Goal: Complete application form

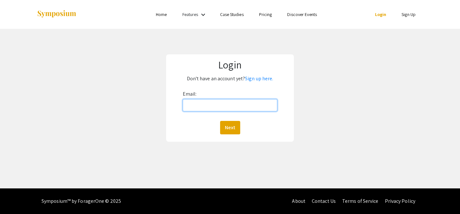
click at [198, 105] on input "Email:" at bounding box center [230, 105] width 95 height 12
type input "[EMAIL_ADDRESS][DOMAIN_NAME]"
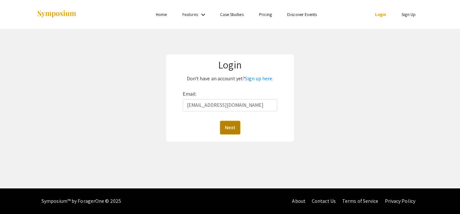
click at [231, 128] on button "Next" at bounding box center [230, 127] width 20 height 13
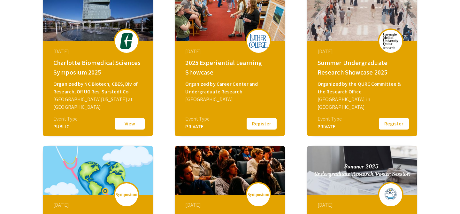
scroll to position [116, 0]
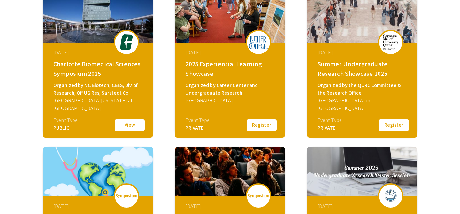
click at [255, 124] on button "Register" at bounding box center [262, 124] width 32 height 13
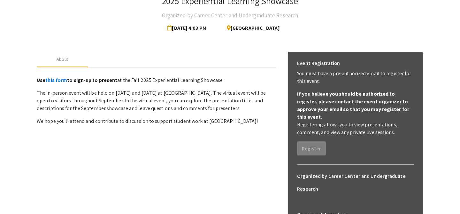
scroll to position [47, 0]
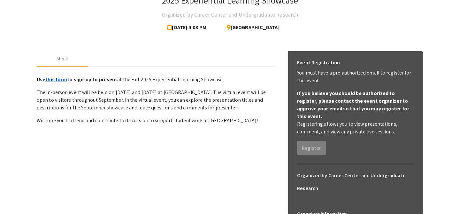
click at [56, 80] on link "this form" at bounding box center [56, 79] width 22 height 7
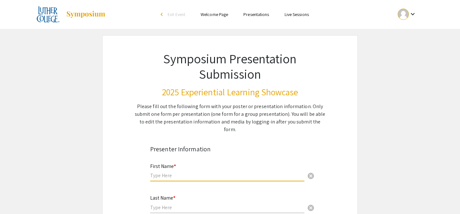
click at [168, 172] on input "text" at bounding box center [227, 175] width 154 height 7
type input "[PERSON_NAME]"
type input "Rotto"
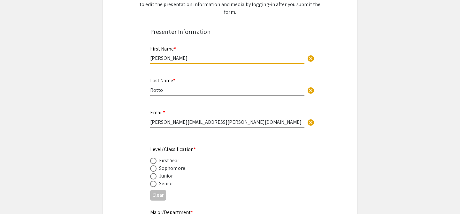
scroll to position [118, 0]
click at [161, 118] on div "Email * johnna.rotto@gmail.com cancel" at bounding box center [227, 114] width 154 height 24
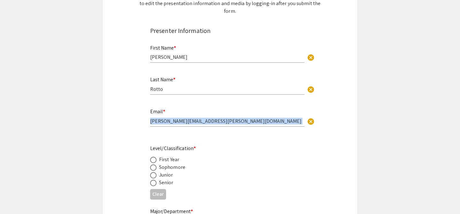
click at [161, 118] on div "Email * johnna.rotto@gmail.com cancel" at bounding box center [227, 114] width 154 height 24
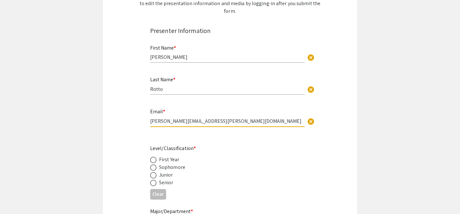
type input "rottjo02@luther.edu"
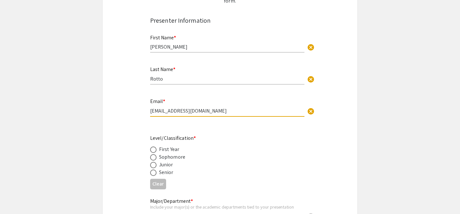
scroll to position [131, 0]
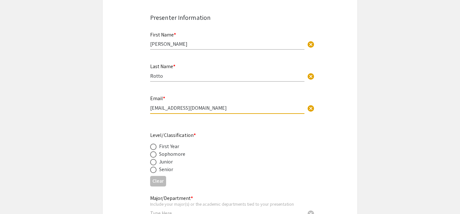
click at [154, 159] on span at bounding box center [153, 162] width 6 height 6
click at [154, 159] on input "radio" at bounding box center [153, 162] width 6 height 6
radio input "true"
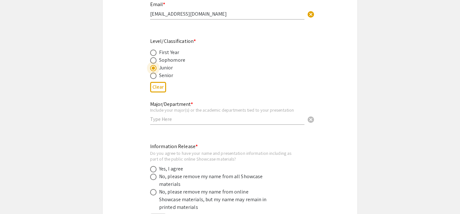
scroll to position [241, 0]
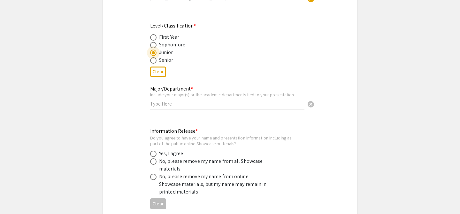
click at [185, 100] on input "text" at bounding box center [227, 103] width 154 height 7
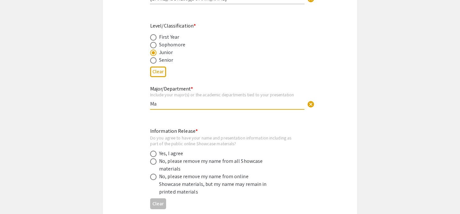
type input "M"
type input "N"
click at [178, 100] on input "Mangement, Nordic Studies," at bounding box center [227, 103] width 154 height 7
drag, startPoint x: 237, startPoint y: 98, endPoint x: 246, endPoint y: 70, distance: 29.4
click at [237, 100] on input "Mangement, Marketing, Nordic Studies," at bounding box center [227, 103] width 154 height 7
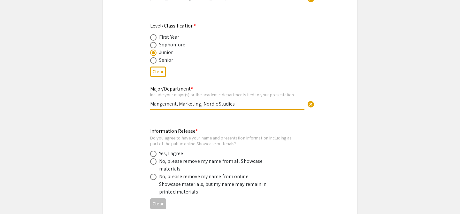
click at [202, 100] on input "Mangement, Marketing, Nordic Studies" at bounding box center [227, 103] width 154 height 7
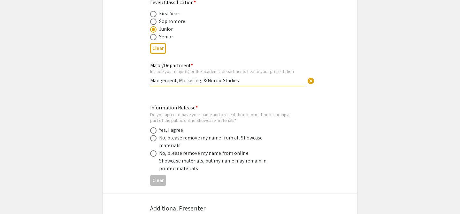
scroll to position [265, 0]
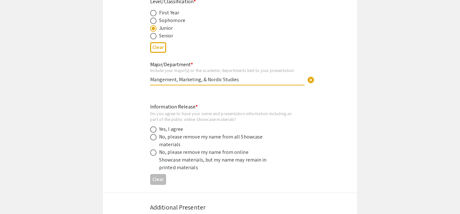
type input "Mangement, Marketing, & Nordic Studies"
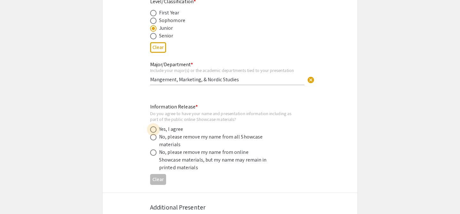
click at [155, 126] on span at bounding box center [153, 129] width 6 height 6
click at [155, 126] on input "radio" at bounding box center [153, 129] width 6 height 6
radio input "true"
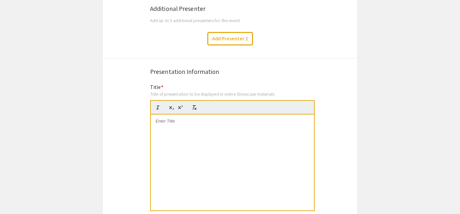
scroll to position [464, 0]
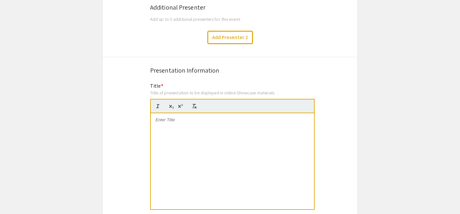
click at [174, 122] on div at bounding box center [232, 161] width 163 height 96
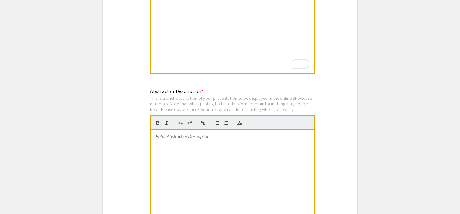
scroll to position [608, 0]
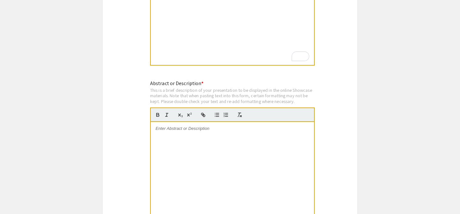
click at [172, 138] on div at bounding box center [232, 170] width 163 height 96
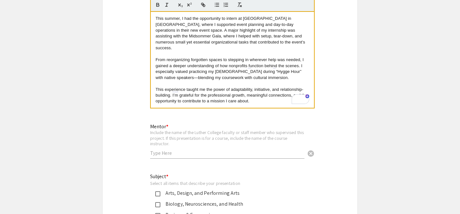
scroll to position [719, 0]
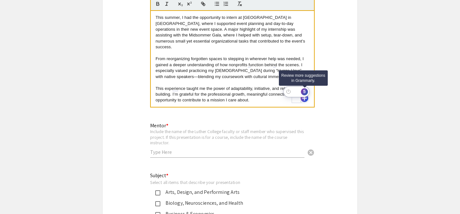
click at [303, 94] on div "5" at bounding box center [304, 91] width 7 height 7
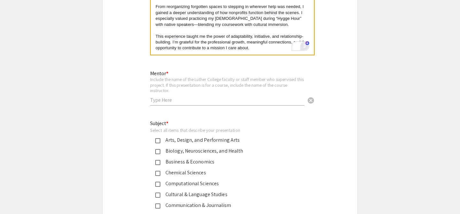
scroll to position [775, 0]
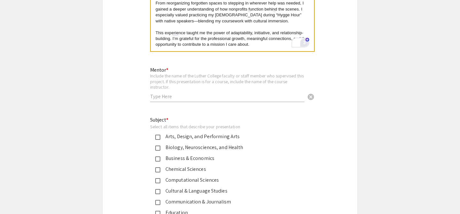
click at [186, 93] on input "text" at bounding box center [227, 96] width 154 height 7
type input "Brittany Cord"
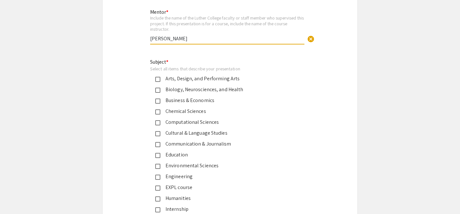
scroll to position [845, 0]
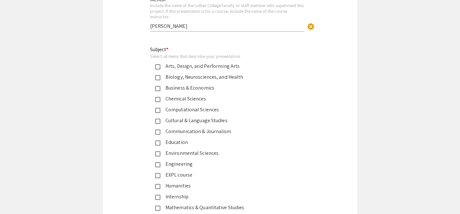
click at [156, 86] on mat-pseudo-checkbox at bounding box center [157, 88] width 5 height 5
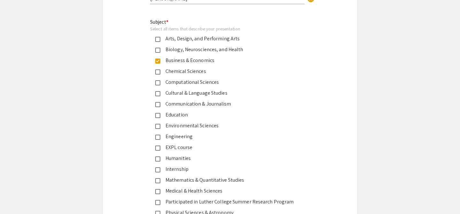
scroll to position [876, 0]
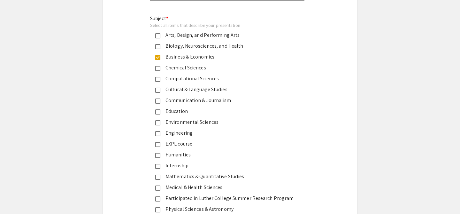
click at [157, 142] on mat-pseudo-checkbox at bounding box center [157, 144] width 5 height 5
click at [157, 55] on mat-pseudo-checkbox at bounding box center [157, 57] width 5 height 5
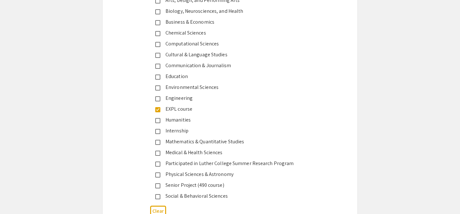
scroll to position [913, 0]
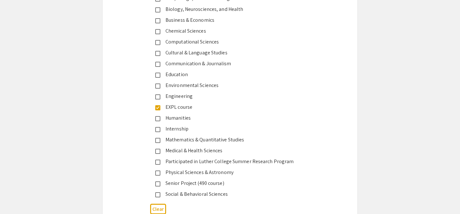
click at [157, 127] on mat-pseudo-checkbox at bounding box center [157, 129] width 5 height 5
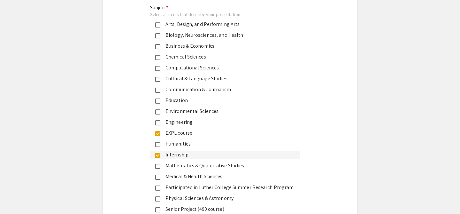
scroll to position [884, 0]
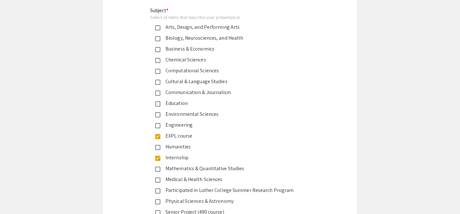
click at [157, 47] on mat-pseudo-checkbox at bounding box center [157, 49] width 5 height 5
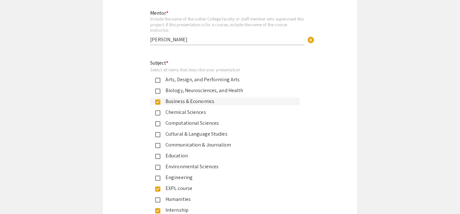
scroll to position [829, 0]
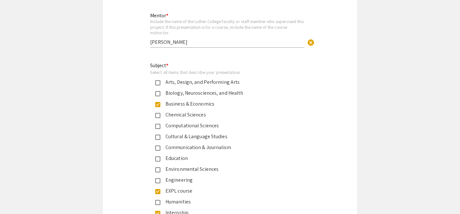
click at [157, 102] on mat-pseudo-checkbox at bounding box center [157, 104] width 5 height 5
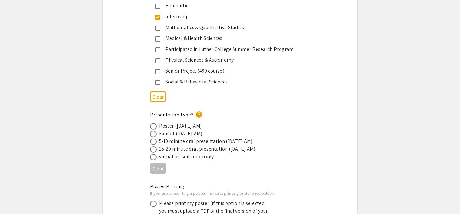
scroll to position [1026, 0]
click at [154, 122] on span at bounding box center [153, 125] width 6 height 6
click at [154, 122] on input "radio" at bounding box center [153, 125] width 6 height 6
radio input "true"
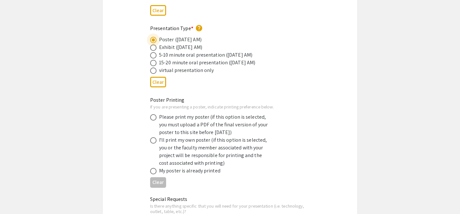
scroll to position [1112, 0]
click at [150, 113] on span at bounding box center [153, 116] width 6 height 6
click at [150, 113] on input "radio" at bounding box center [153, 116] width 6 height 6
radio input "true"
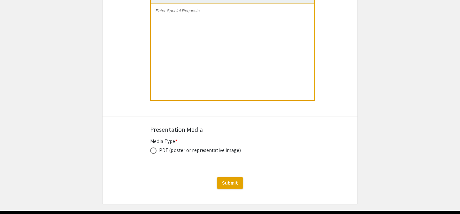
scroll to position [1364, 0]
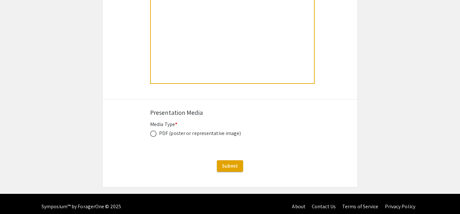
click at [150, 130] on span at bounding box center [153, 133] width 6 height 6
click at [150, 130] on input "radio" at bounding box center [153, 133] width 6 height 6
radio input "true"
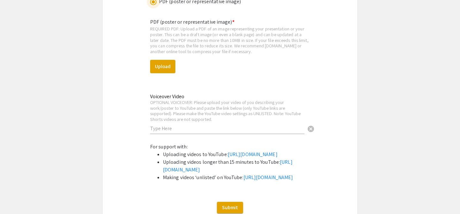
scroll to position [1500, 0]
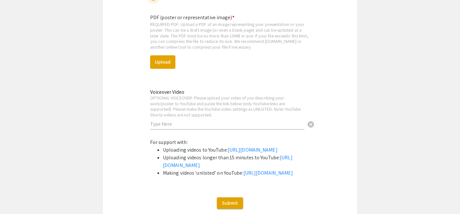
click at [165, 63] on div "PDF (poster or representative image) * REQUIRED PDF: Upload a PDF of an image r…" at bounding box center [230, 74] width 160 height 130
click at [162, 56] on button "Upload" at bounding box center [162, 61] width 25 height 13
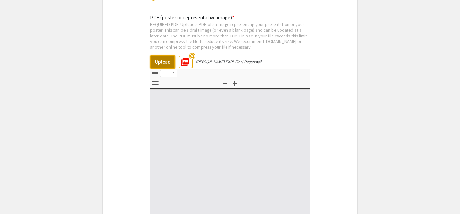
select select "custom"
type input "0"
select select "custom"
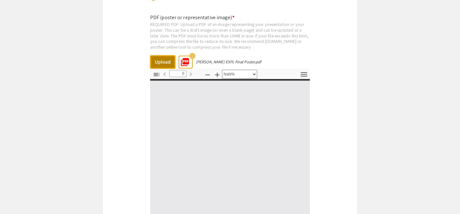
type input "1"
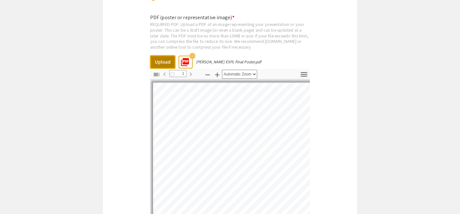
select select "auto"
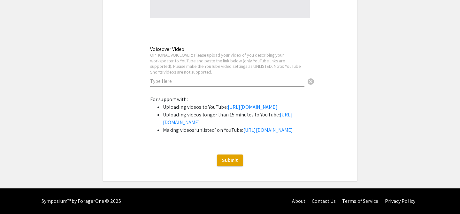
scroll to position [1737, 0]
click at [230, 163] on span "Submit" at bounding box center [230, 160] width 16 height 7
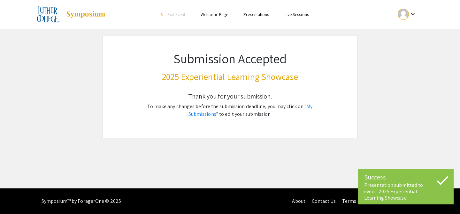
scroll to position [0, 0]
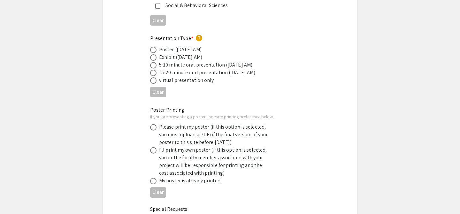
scroll to position [1364, 0]
